Goal: Navigation & Orientation: Find specific page/section

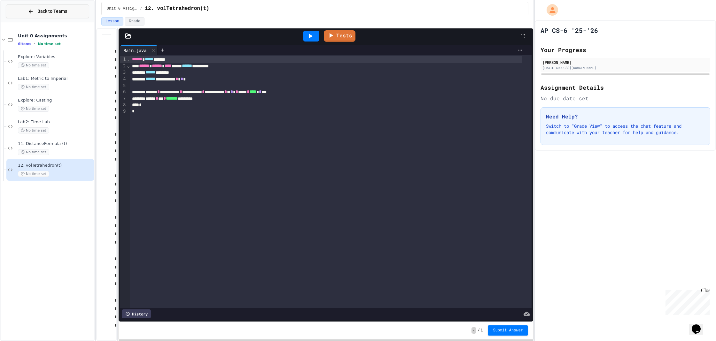
click at [35, 15] on button "Back to Teams" at bounding box center [47, 11] width 83 height 14
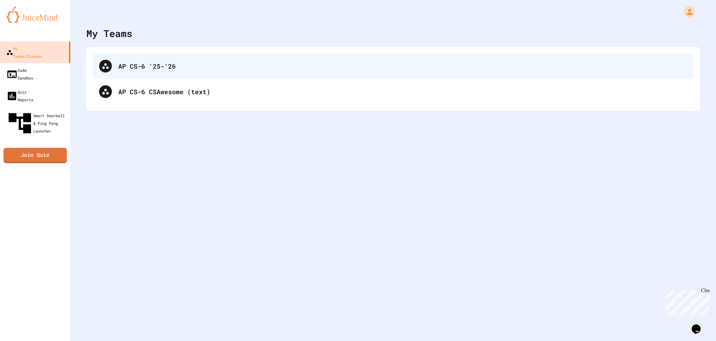
click at [153, 67] on div "AP CS-6 '25-'26" at bounding box center [402, 66] width 569 height 10
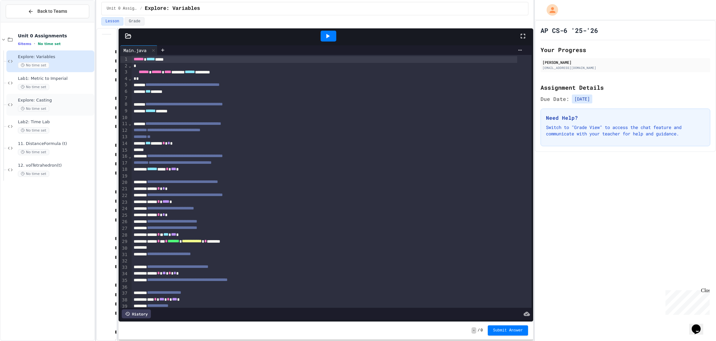
click at [59, 111] on div "No time set" at bounding box center [55, 109] width 75 height 6
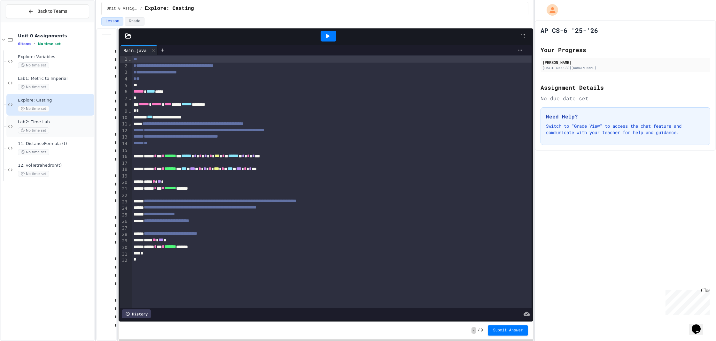
click at [64, 127] on div "Lab2: Time Lab No time set" at bounding box center [55, 127] width 75 height 14
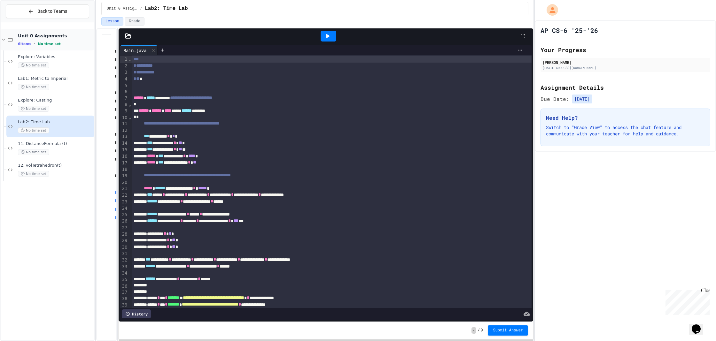
click at [57, 42] on span "No time set" at bounding box center [49, 44] width 23 height 4
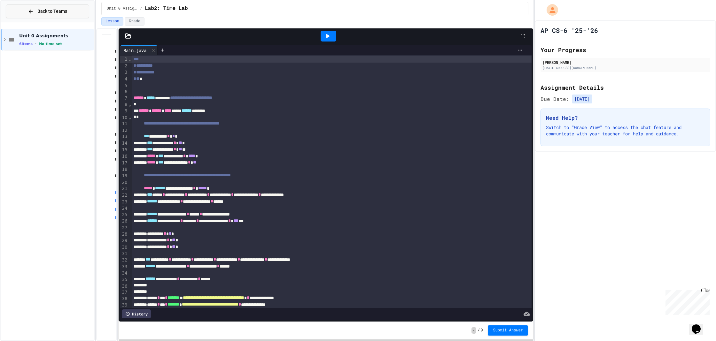
click at [79, 14] on button "Back to Teams" at bounding box center [47, 11] width 83 height 14
